Goal: Information Seeking & Learning: Learn about a topic

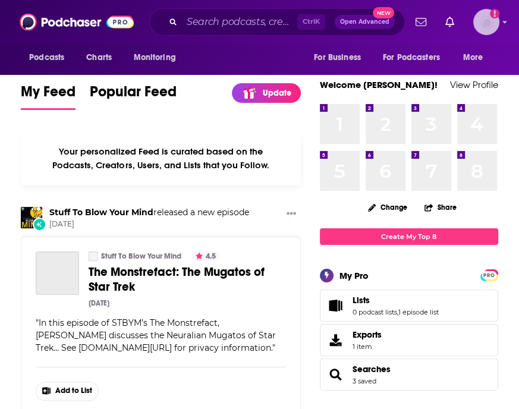
click at [491, 19] on img "Logged in as Ashley_Beenen" at bounding box center [486, 22] width 26 height 26
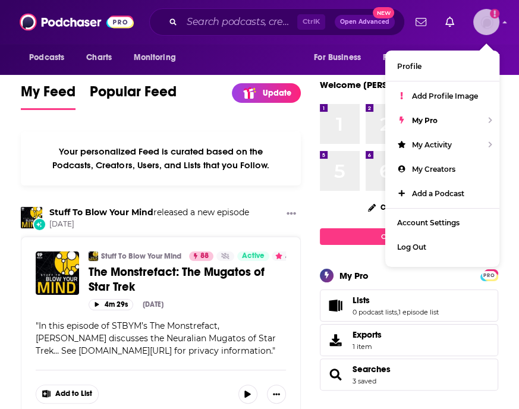
click at [491, 19] on img "Logged in as Ashley_Beenen" at bounding box center [486, 22] width 26 height 26
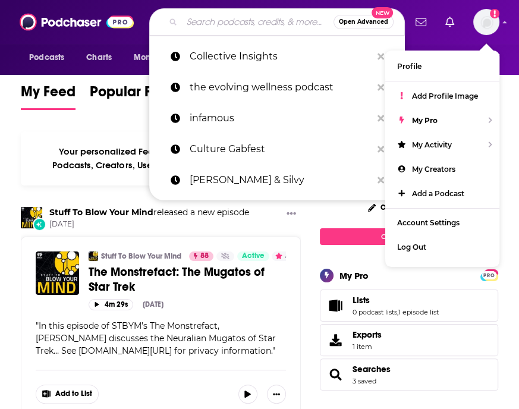
click at [254, 21] on input "Search podcasts, credits, & more..." at bounding box center [257, 21] width 151 height 19
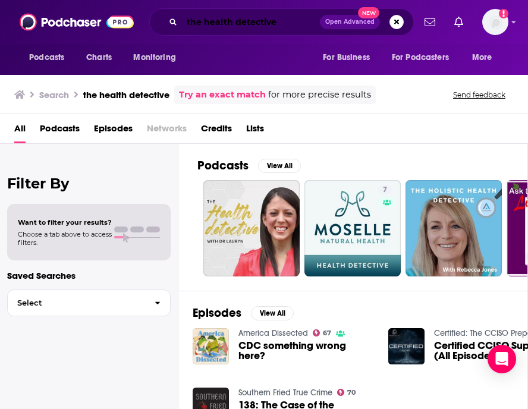
click at [259, 15] on input "the health detective" at bounding box center [251, 21] width 138 height 19
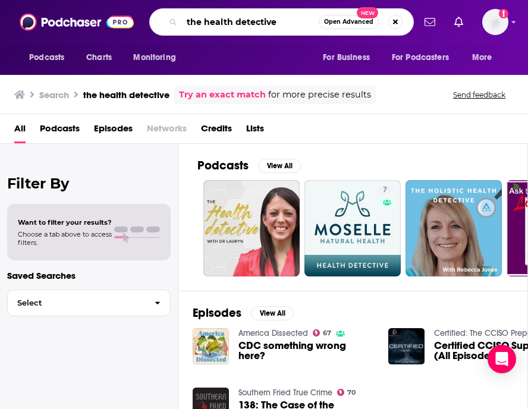
click at [259, 15] on input "the health detective" at bounding box center [250, 21] width 137 height 19
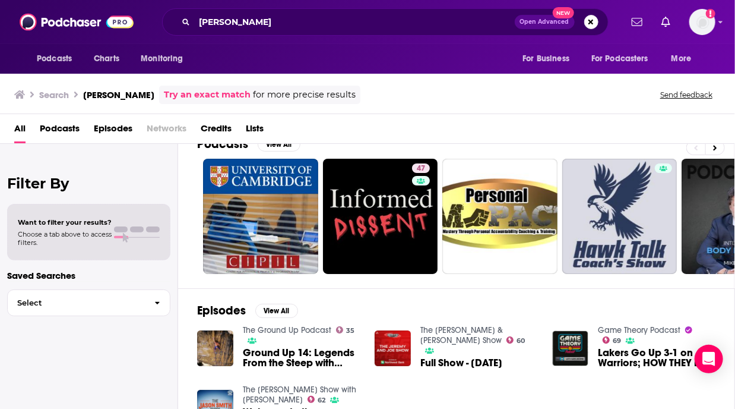
scroll to position [21, 0]
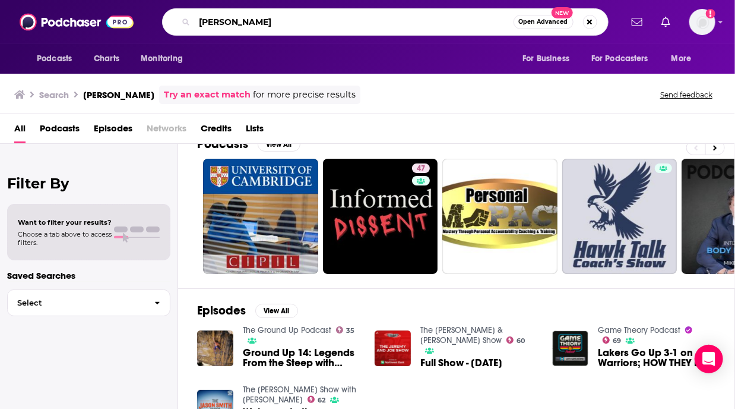
click at [286, 13] on input "[PERSON_NAME]" at bounding box center [354, 21] width 319 height 19
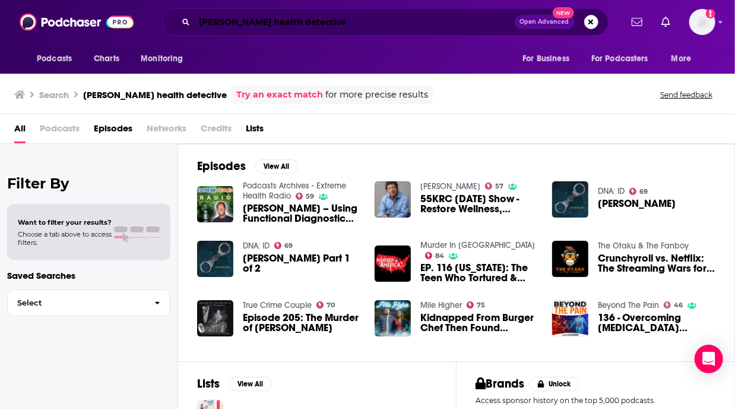
click at [286, 22] on input "[PERSON_NAME] health detective" at bounding box center [355, 21] width 320 height 19
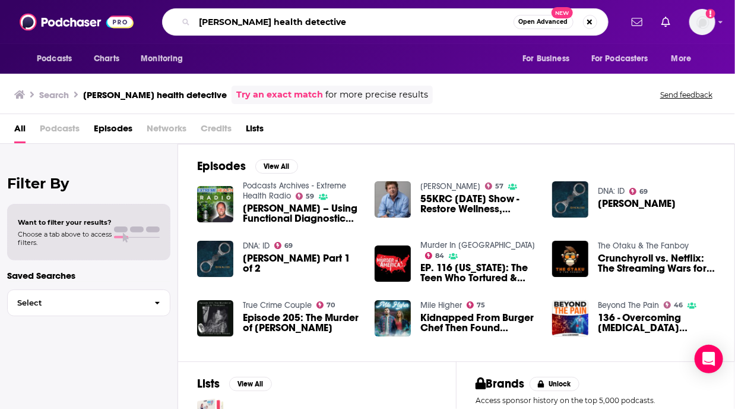
click at [286, 22] on input "[PERSON_NAME] health detective" at bounding box center [354, 21] width 319 height 19
type input "functional diagnostic"
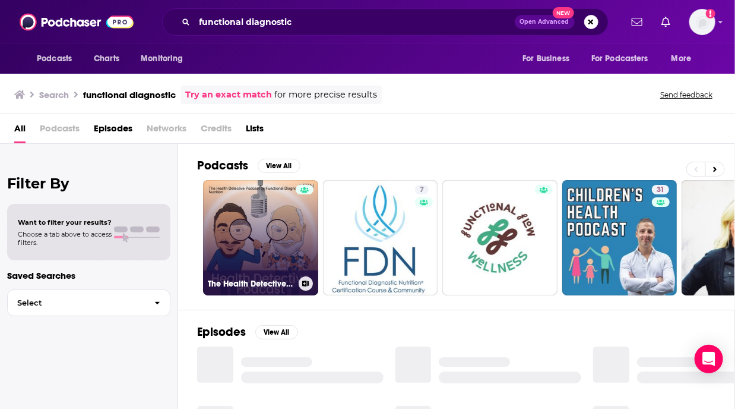
click at [262, 228] on link "The Health Detective Podcast by Functional Diagnostic Nutrition" at bounding box center [260, 237] width 115 height 115
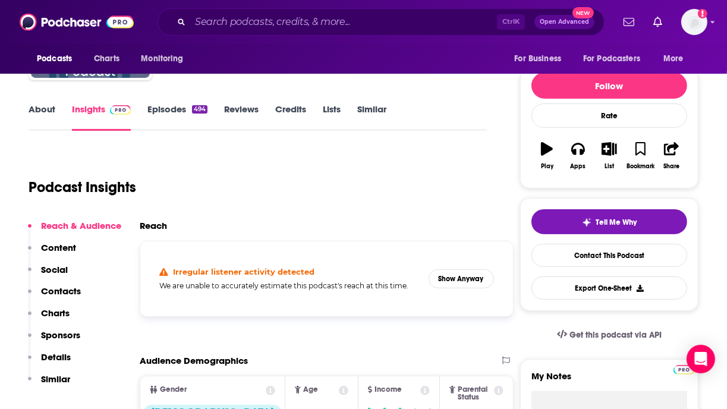
scroll to position [242, 0]
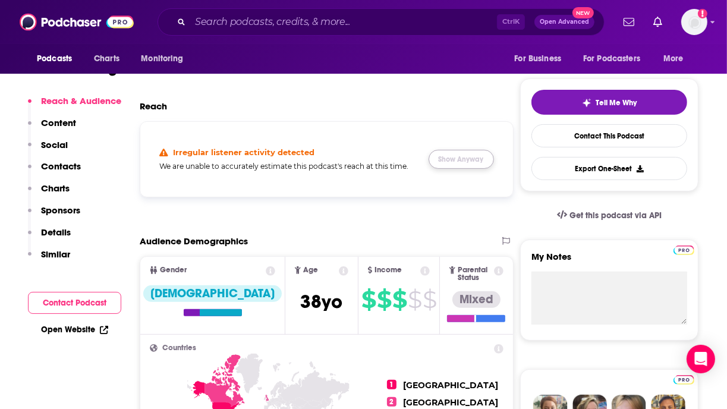
click at [451, 166] on button "Show Anyway" at bounding box center [460, 159] width 65 height 19
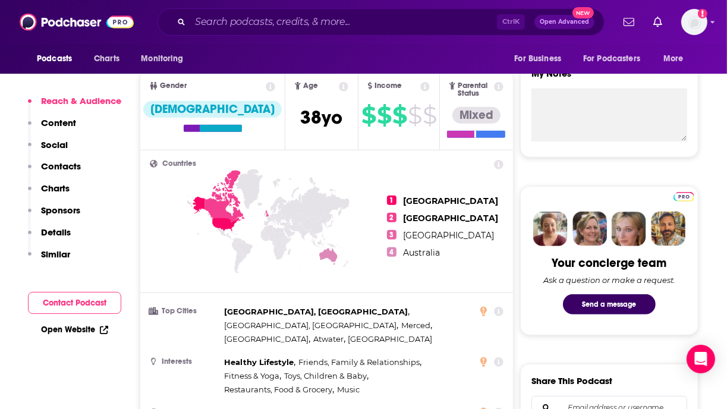
scroll to position [442, 0]
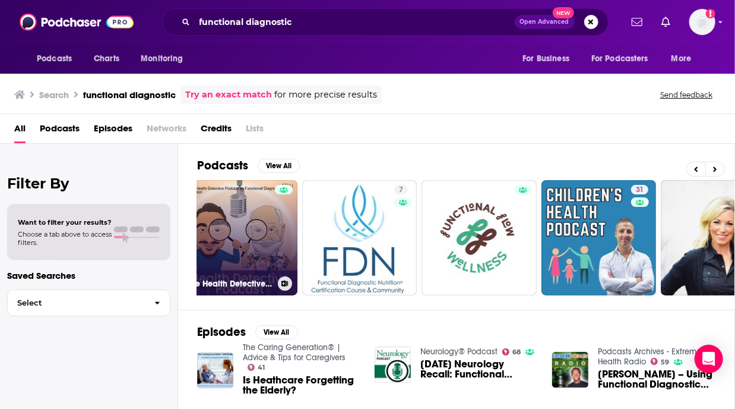
click at [267, 235] on link "The Health Detective Podcast by Functional Diagnostic Nutrition" at bounding box center [239, 237] width 115 height 115
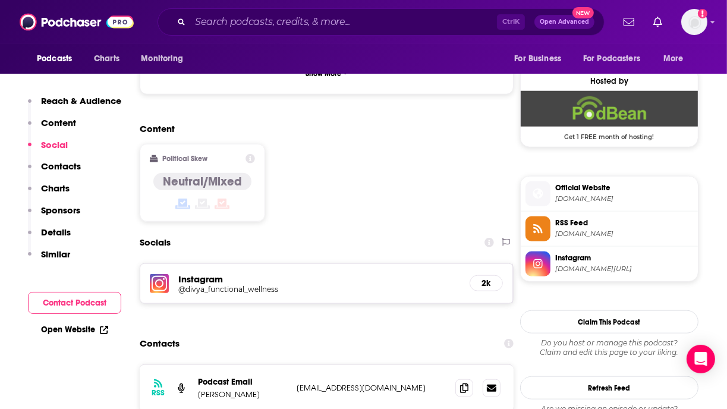
scroll to position [873, 0]
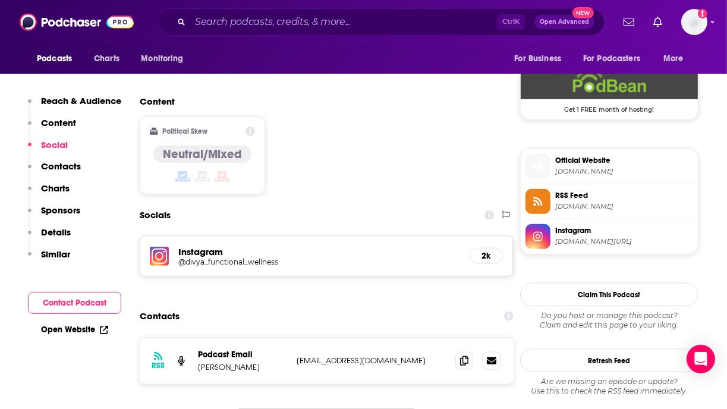
click at [245, 257] on h5 "@divya_functional_wellness" at bounding box center [273, 261] width 190 height 9
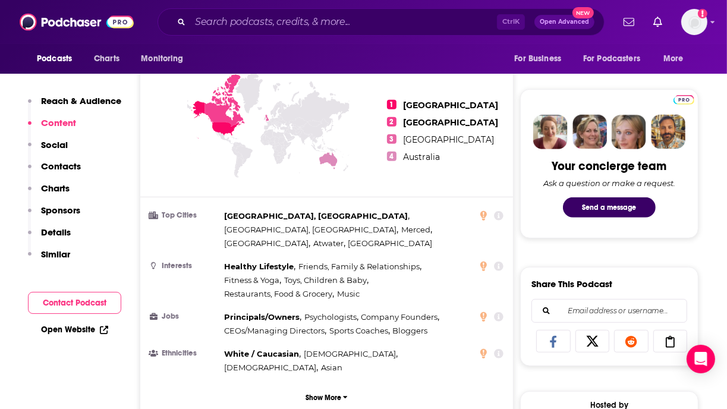
scroll to position [517, 0]
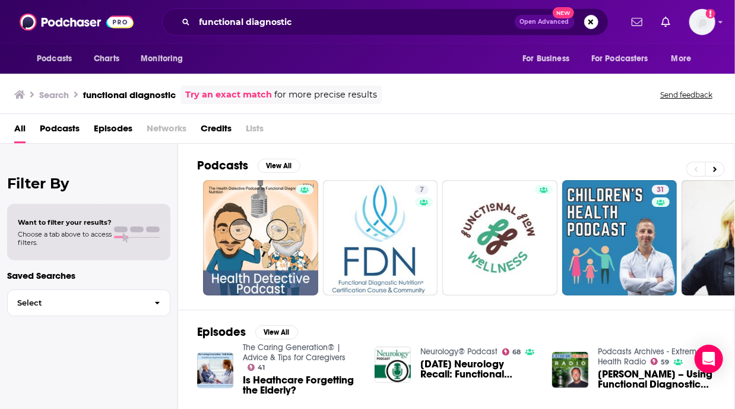
click at [127, 356] on div "Filter By Want to filter your results? Choose a tab above to access filters. Sa…" at bounding box center [89, 348] width 178 height 409
